Goal: Task Accomplishment & Management: Complete application form

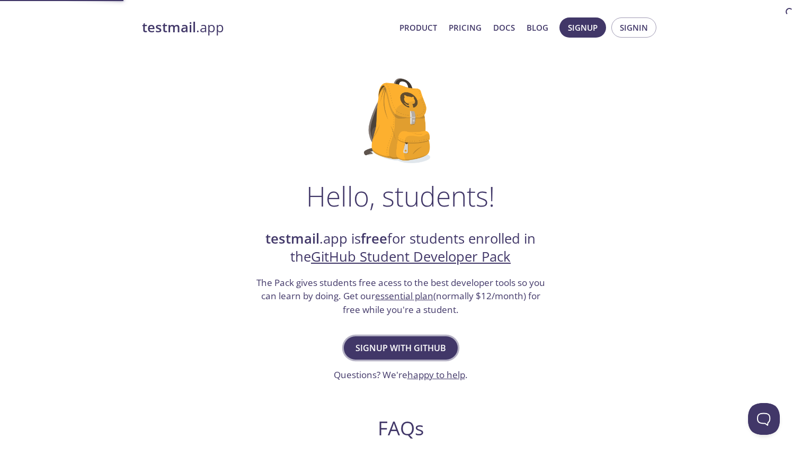
click at [404, 340] on span "Signup with GitHub" at bounding box center [400, 347] width 91 height 15
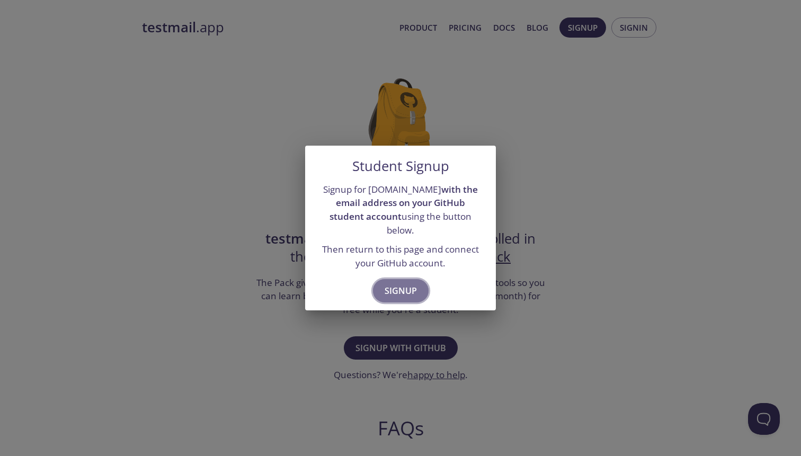
click at [400, 288] on span "Signup" at bounding box center [400, 290] width 32 height 15
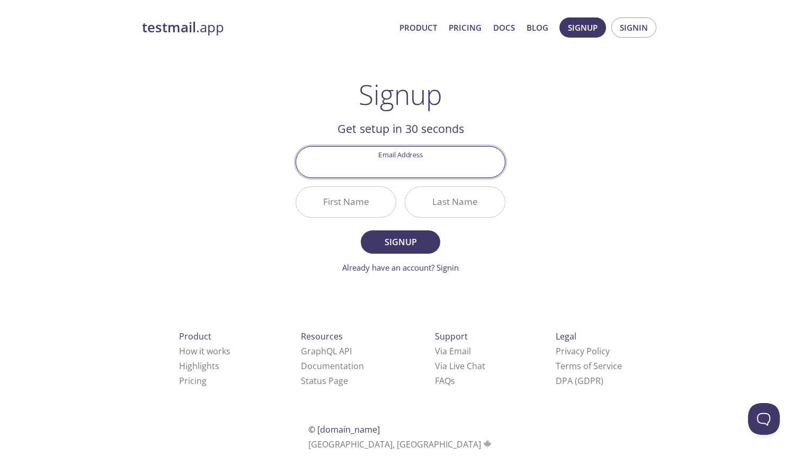
click at [416, 168] on input "Email Address" at bounding box center [400, 162] width 209 height 30
type input "[EMAIL_ADDRESS][DOMAIN_NAME]"
click at [356, 199] on input "First Name" at bounding box center [346, 202] width 100 height 30
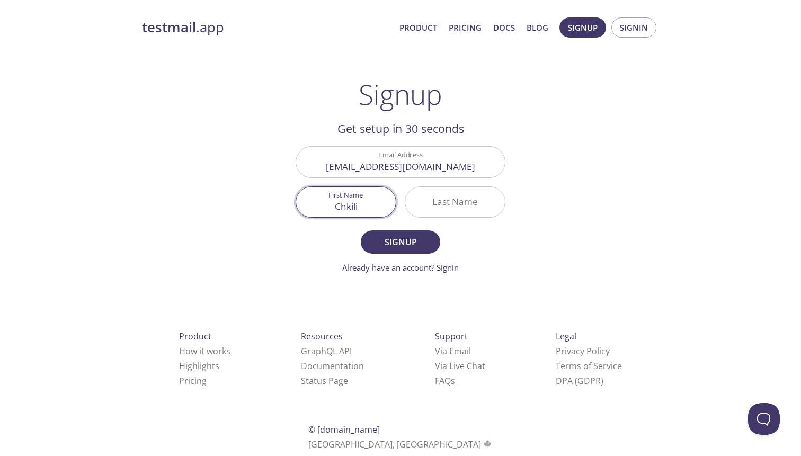
type input "Chkili"
click at [454, 208] on input "Last Name" at bounding box center [455, 202] width 100 height 30
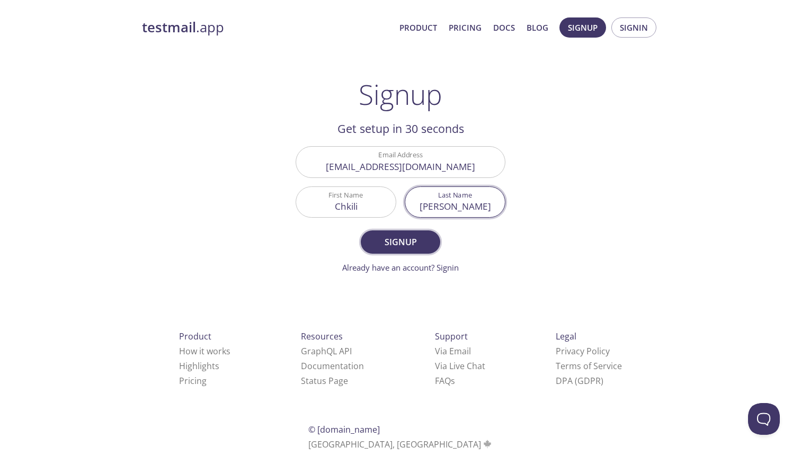
type input "[PERSON_NAME]"
click at [413, 238] on span "Signup" at bounding box center [400, 242] width 56 height 15
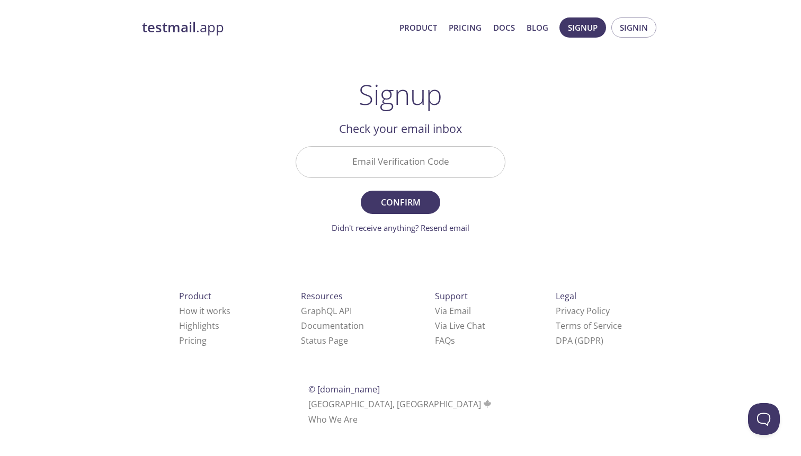
click at [440, 161] on input "Email Verification Code" at bounding box center [400, 162] width 209 height 30
paste input "65EYVRQ"
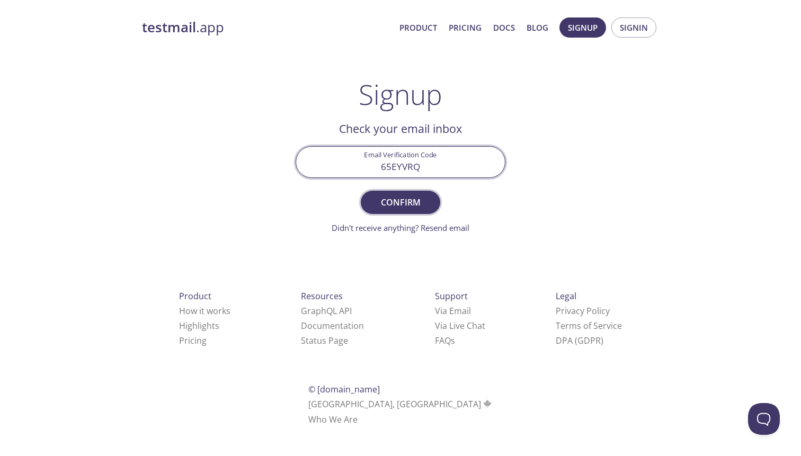
type input "65EYVRQ"
click at [413, 197] on span "Confirm" at bounding box center [400, 202] width 56 height 15
